Goal: Task Accomplishment & Management: Use online tool/utility

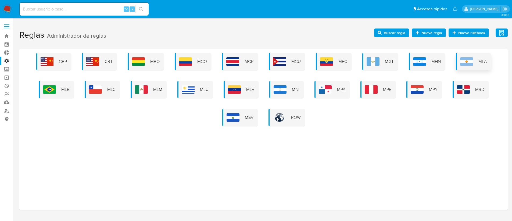
click at [475, 67] on div "MLA" at bounding box center [472, 61] width 35 height 17
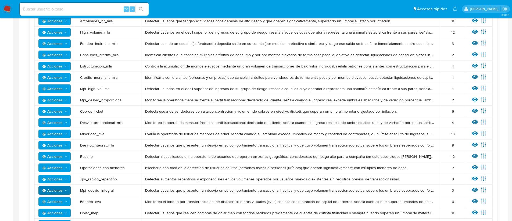
scroll to position [162, 0]
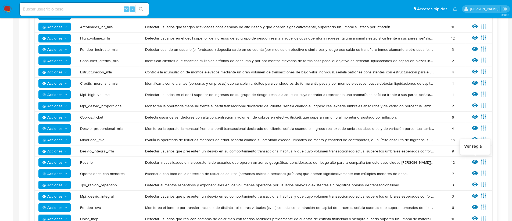
click at [477, 162] on icon at bounding box center [475, 162] width 6 height 4
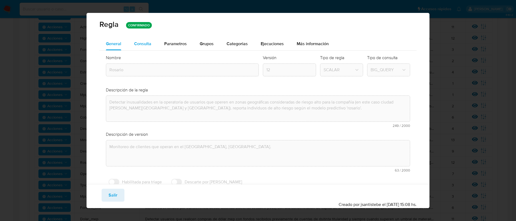
click at [139, 41] on span "Consulta" at bounding box center [142, 44] width 17 height 6
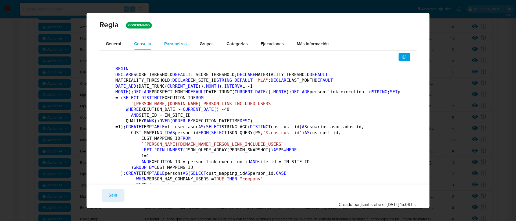
click at [184, 45] on span "Parametros" at bounding box center [175, 44] width 23 height 6
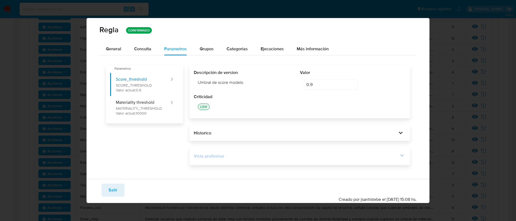
click at [364, 160] on div "Vista preliminar" at bounding box center [300, 155] width 212 height 9
click at [394, 156] on div "Vista preliminar" at bounding box center [296, 156] width 205 height 6
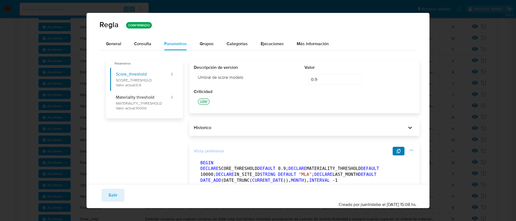
click at [392, 154] on button "button" at bounding box center [398, 151] width 12 height 9
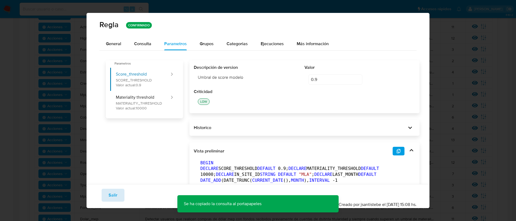
click at [107, 194] on button "Salir" at bounding box center [113, 195] width 23 height 13
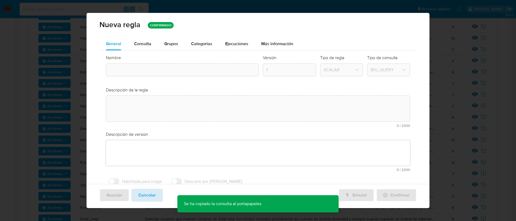
type input "Rosario"
type textarea "Detectar inusualidades en la operatoria de usuarios que operen en zonas geográf…"
type textarea "Monitoreo de clientes que operan en el [GEOGRAPHIC_DATA], [GEOGRAPHIC_DATA]."
